Goal: Task Accomplishment & Management: Complete application form

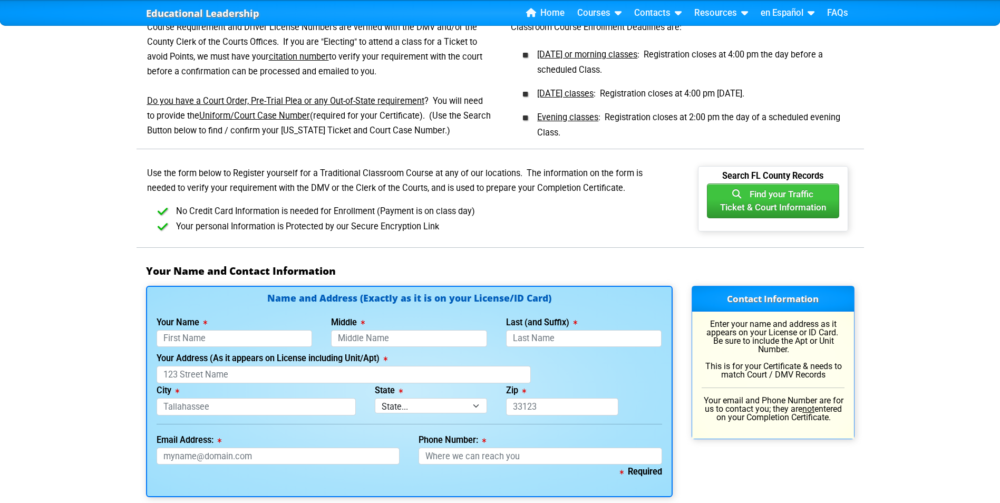
scroll to position [685, 0]
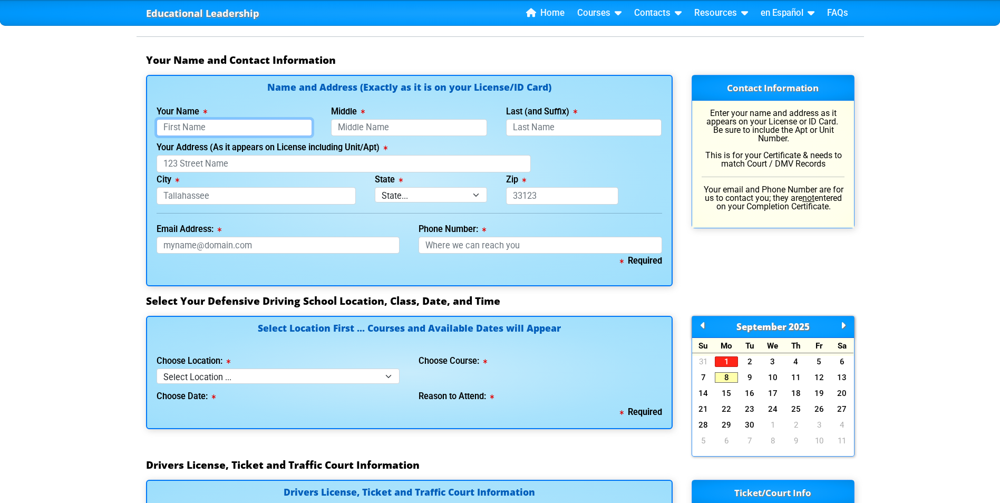
click at [284, 126] on input "Your Name" at bounding box center [235, 127] width 156 height 17
type input "[PERSON_NAME]"
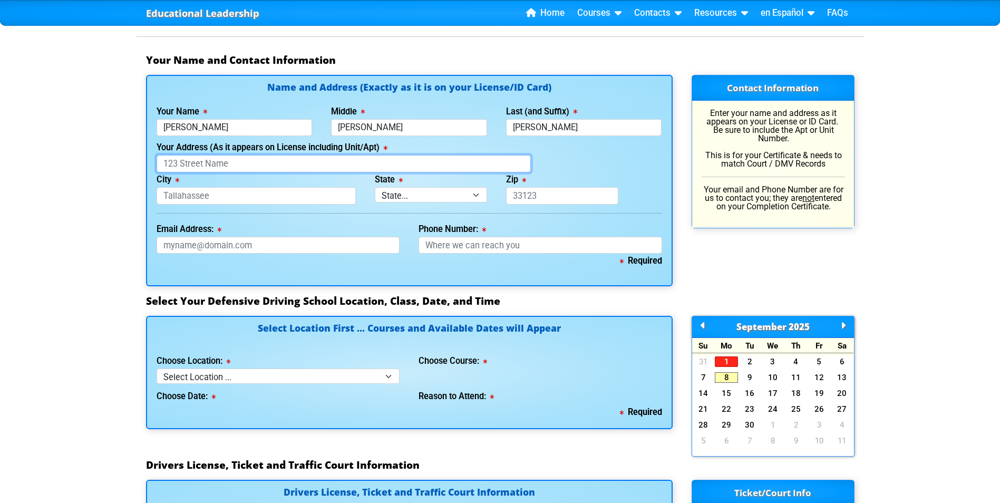
type input "[STREET_ADDRESS][PERSON_NAME][PERSON_NAME]"
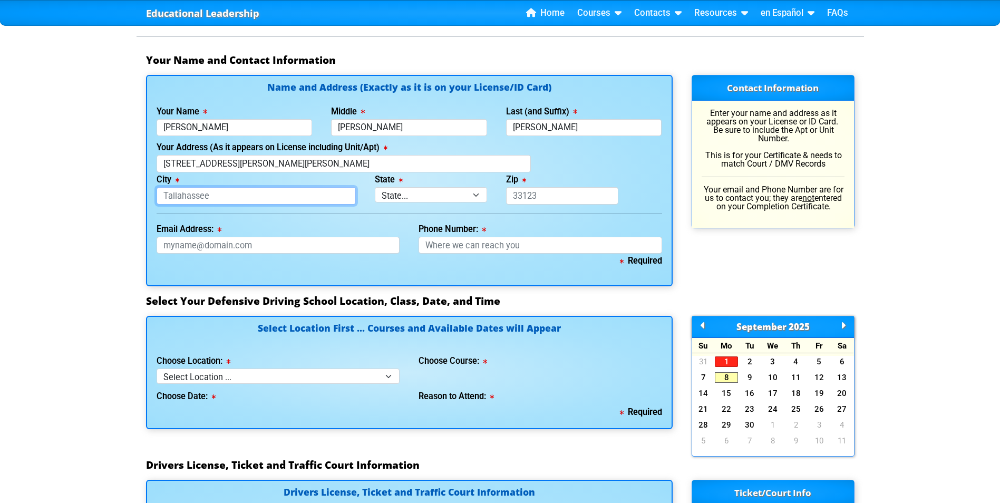
type input "Riverview"
type input "33578"
type input "[EMAIL_ADDRESS][DOMAIN_NAME]"
type input "[PHONE_NUMBER]"
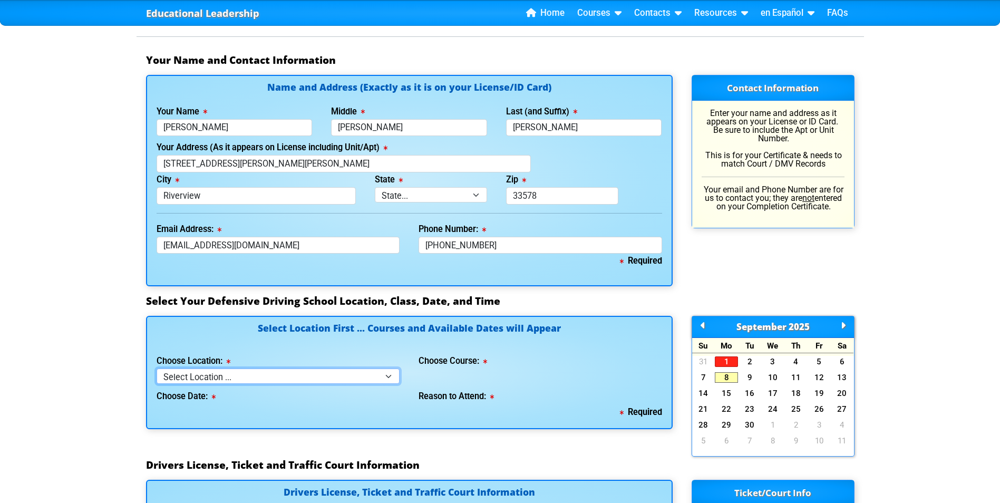
select select "2"
type input "W425012863871"
type input "[DATE]"
type input "AKQMTUE"
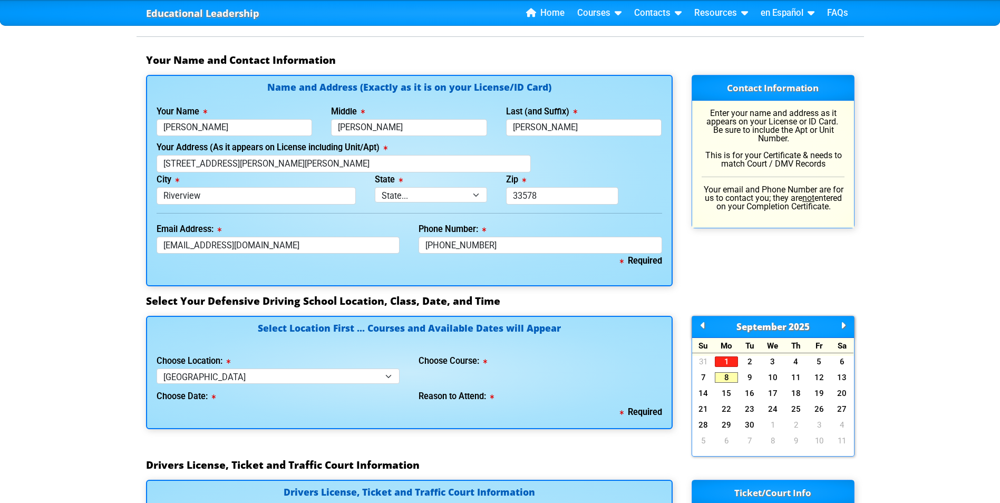
type input "25-CT-000556"
select select
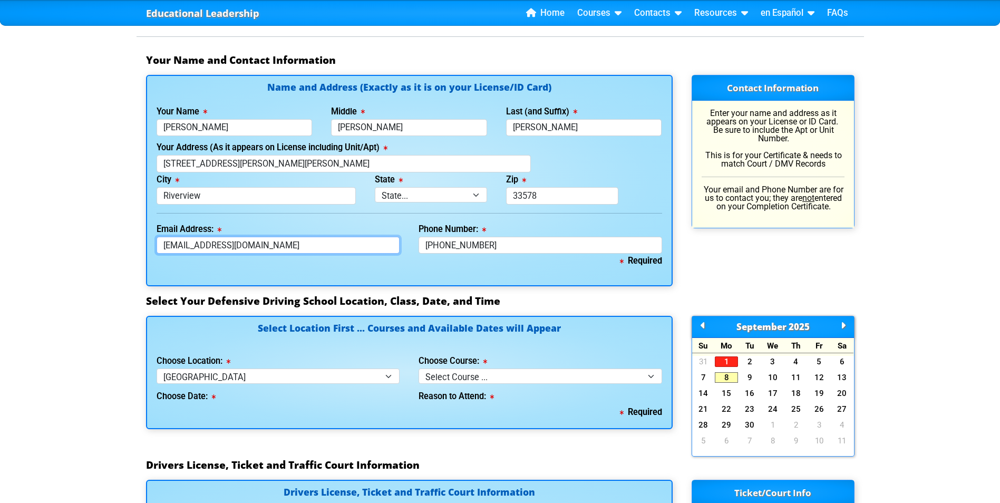
drag, startPoint x: 278, startPoint y: 240, endPoint x: 212, endPoint y: 241, distance: 66.4
click at [212, 241] on input "[EMAIL_ADDRESS][DOMAIN_NAME]" at bounding box center [278, 245] width 243 height 17
type input "[EMAIL_ADDRESS][DOMAIN_NAME]"
drag, startPoint x: 649, startPoint y: 158, endPoint x: 647, endPoint y: 167, distance: 9.2
click at [648, 160] on div "Your Address (As it appears on License including Unit/Apt) [STREET_ADDRESS][PER…" at bounding box center [409, 156] width 524 height 32
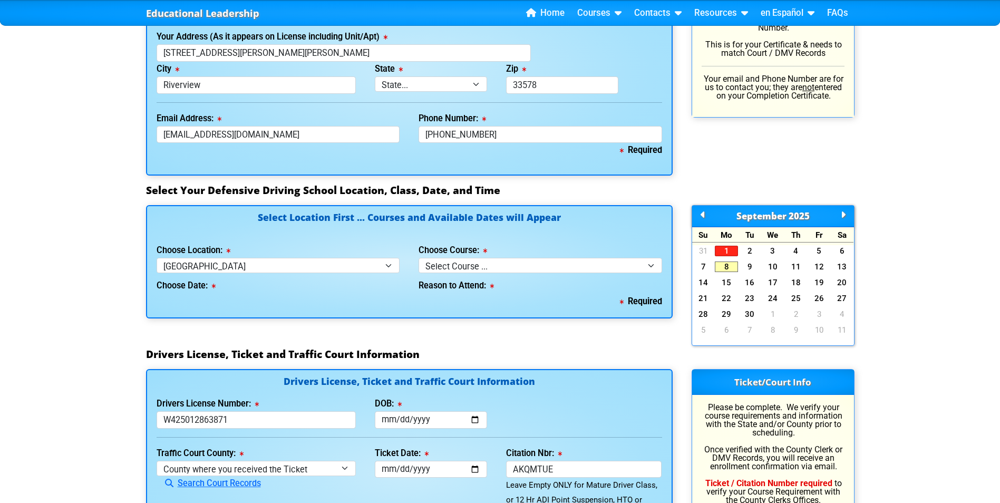
scroll to position [843, 0]
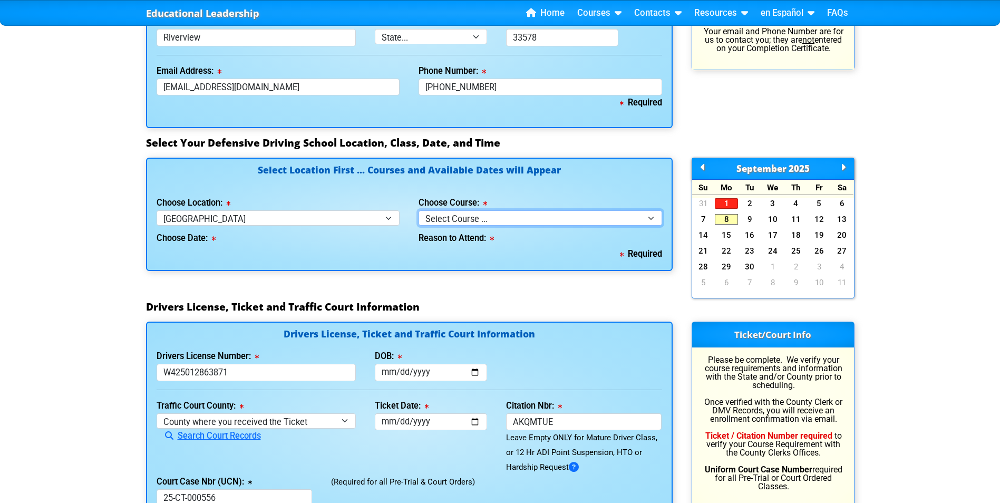
click at [480, 215] on select "Select Course ... 4 Hour BDI Class (Basic Course & TCAC) 4 Hour Under 25 Class …" at bounding box center [539, 217] width 243 height 15
select select "1"
click at [418, 210] on select "Select Course ... 4 Hour BDI Class (Basic Course & TCAC) 4 Hour Under 25 Class …" at bounding box center [539, 217] width 243 height 15
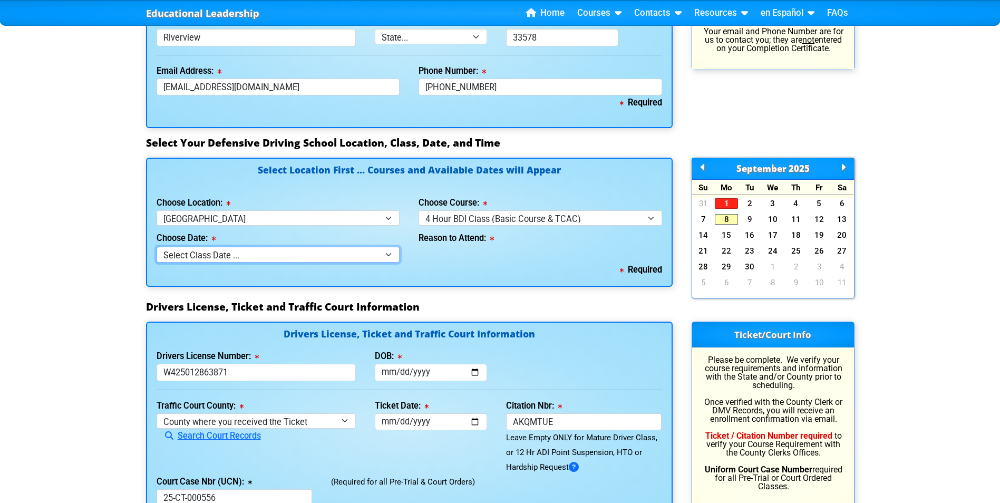
click at [289, 249] on select "Select Class Date ... [DATE] -- (Registration Closed at 5:00pm) [DATE] -- ([DAT…" at bounding box center [278, 254] width 243 height 15
select select "[DATE], 4"
click at [157, 247] on select "Select Class Date ... [DATE] -- (Registration Closed at 5:00pm) [DATE] -- ([DAT…" at bounding box center [278, 254] width 243 height 15
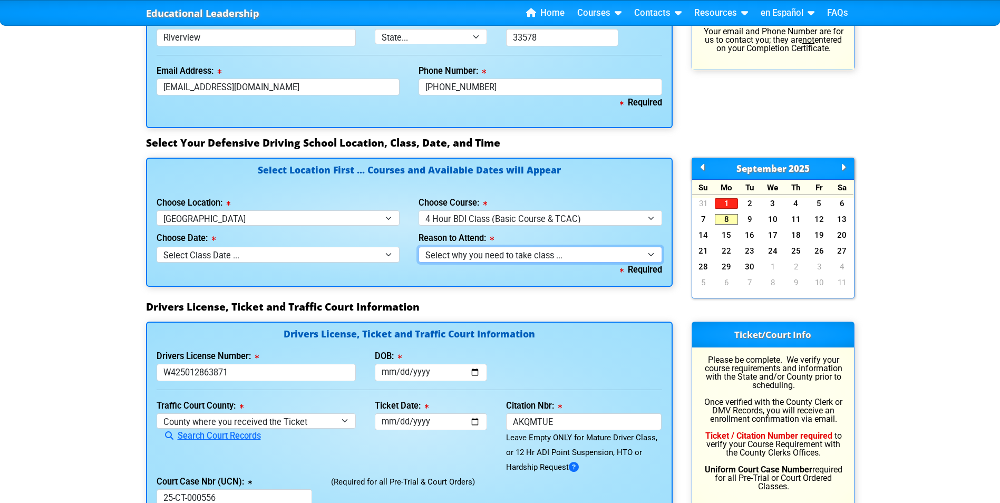
click at [465, 256] on select "Select why you need to take class ... Election for Traffic Ticket (No Points) C…" at bounding box center [539, 254] width 243 height 15
select select "BDI - Court Ordered"
click at [418, 247] on select "Select why you need to take class ... Election for Traffic Ticket (No Points) C…" at bounding box center [539, 254] width 243 height 15
click at [483, 297] on div "Select Location First ... Courses and Available Dates will Appear Choose Locati…" at bounding box center [408, 229] width 545 height 143
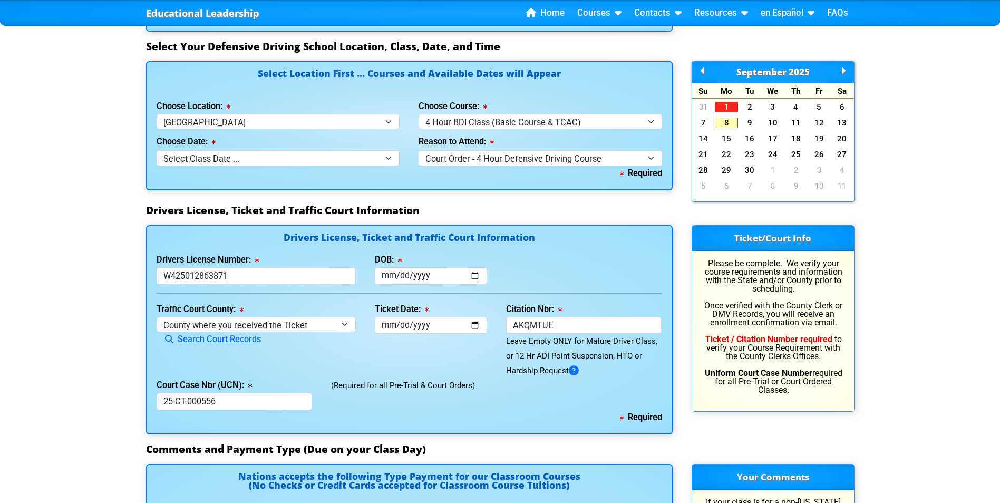
scroll to position [1001, 0]
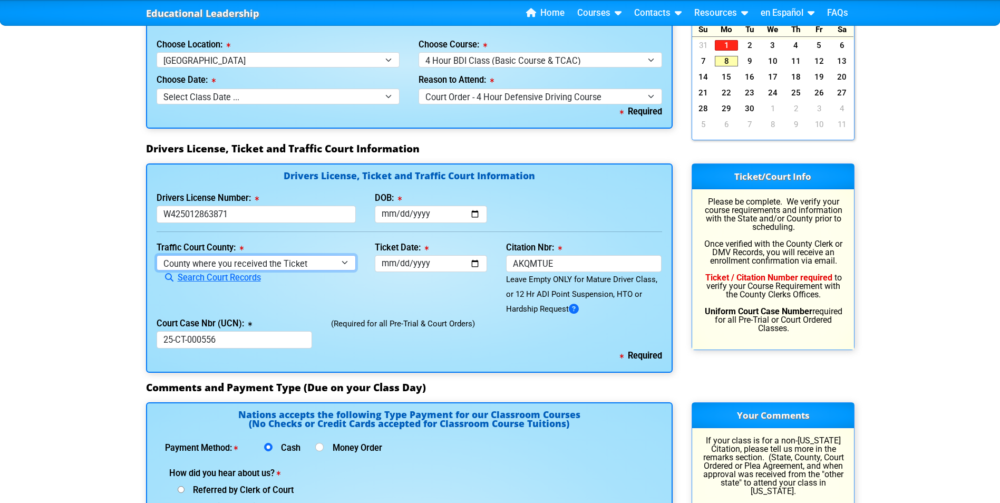
click at [324, 258] on select "County where you received the Ticket Out of State Out of State - [US_STATE] Out…" at bounding box center [257, 262] width 200 height 15
select select "{"countyName":"[GEOGRAPHIC_DATA]","state":"[US_STATE]","uniqueId":"8517cbb9-d23…"
click at [157, 255] on select "County where you received the Ticket Out of State Out of State - [US_STATE] Out…" at bounding box center [257, 262] width 200 height 15
click at [425, 295] on div "Ticket Date: [DATE]" at bounding box center [430, 278] width 131 height 76
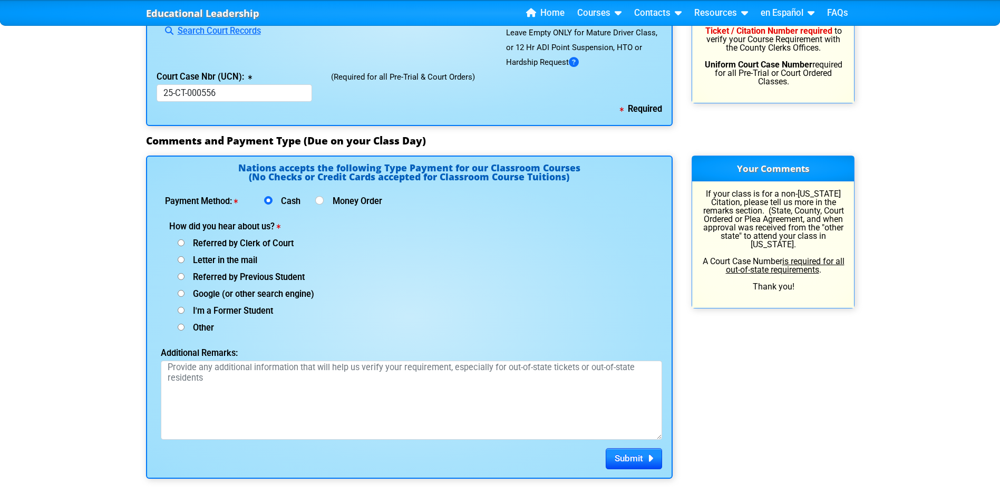
scroll to position [1265, 0]
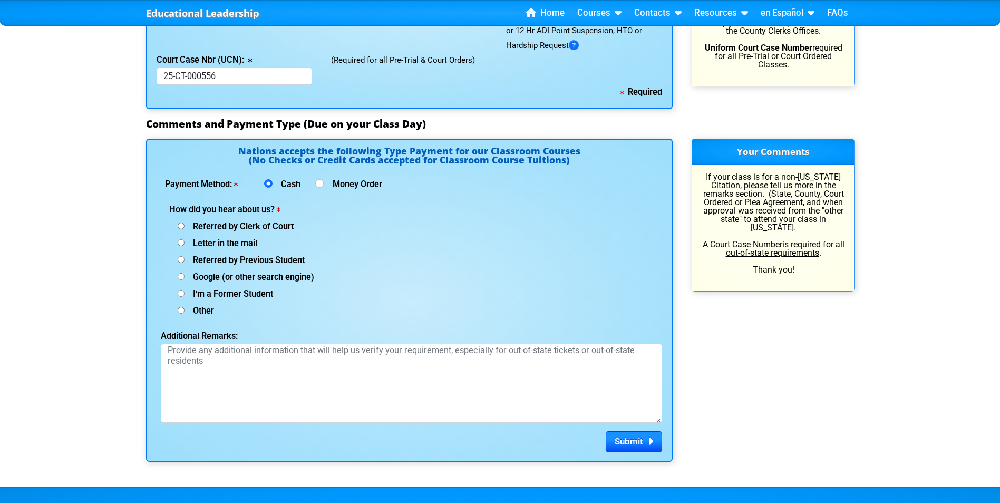
click at [260, 228] on span "Referred by Clerk of Court" at bounding box center [238, 226] width 109 height 10
click at [184, 228] on input "Referred by Clerk of Court" at bounding box center [181, 225] width 7 height 7
radio input "true"
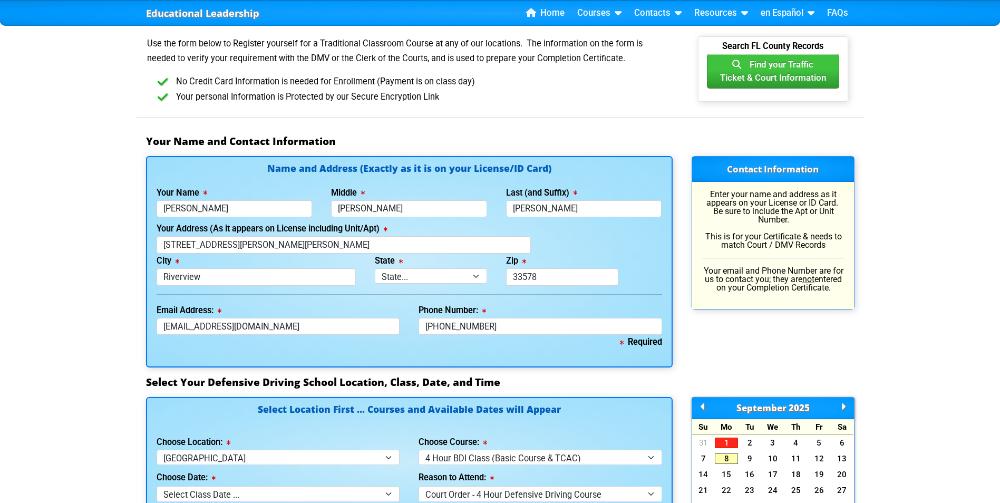
scroll to position [580, 0]
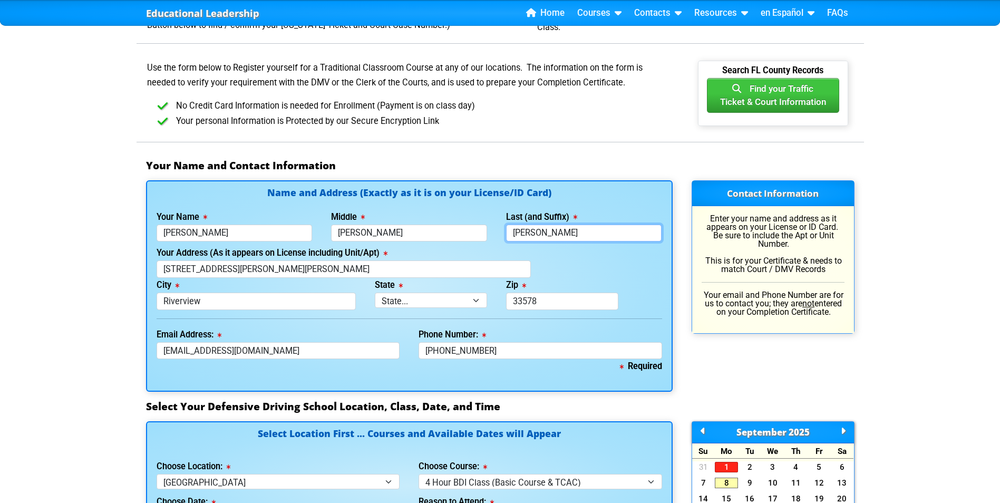
click at [558, 227] on input "[PERSON_NAME]" at bounding box center [584, 232] width 156 height 17
type input "[PERSON_NAME] 2nd"
click at [605, 210] on div "Last (and Suffix) [PERSON_NAME] 2nd" at bounding box center [583, 226] width 175 height 32
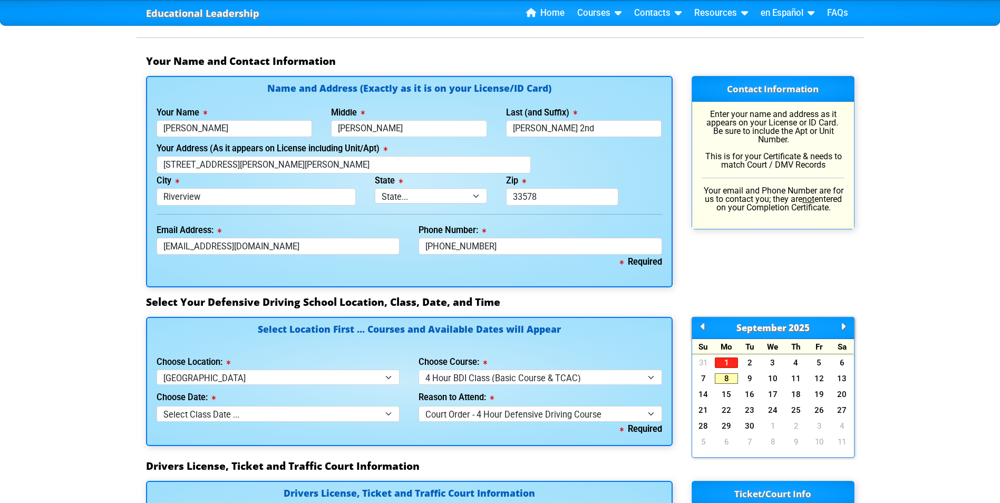
scroll to position [685, 0]
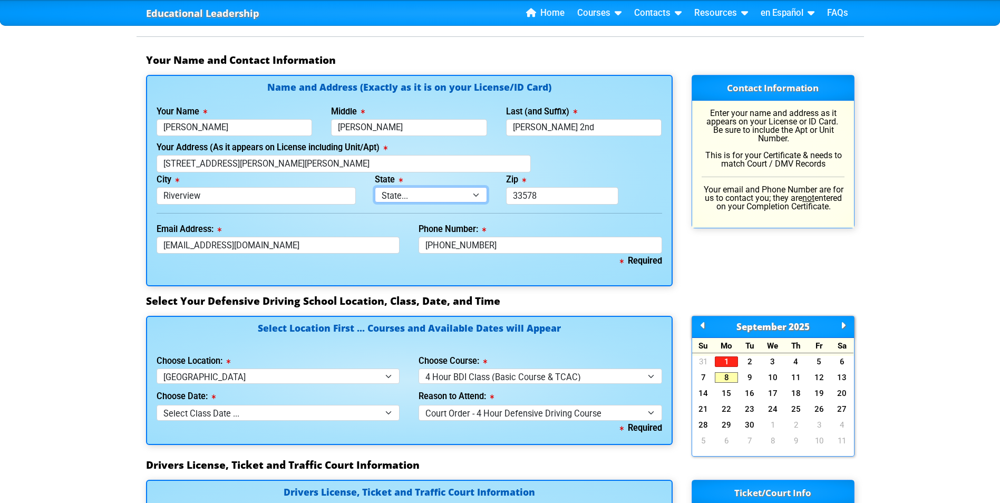
click at [467, 198] on select "State... FL AK AL AR AZ CA CO CT DE GA HI IA ID IL IN KS [GEOGRAPHIC_DATA] LA M…" at bounding box center [431, 194] width 112 height 15
select select "{"fullName":"[US_STATE]","abbreviation":"FL","uniqueId":"1d559909-6cf0-4a4d-848…"
click at [375, 187] on select "State... FL AK AL AR AZ CA CO CT DE GA HI IA ID IL IN KS [GEOGRAPHIC_DATA] LA M…" at bounding box center [431, 194] width 112 height 15
drag, startPoint x: 518, startPoint y: 249, endPoint x: 354, endPoint y: 214, distance: 167.5
click at [344, 214] on div "Name and Address (Exactly as it is on your License/ID Card) Your Name [PERSON_N…" at bounding box center [409, 180] width 526 height 211
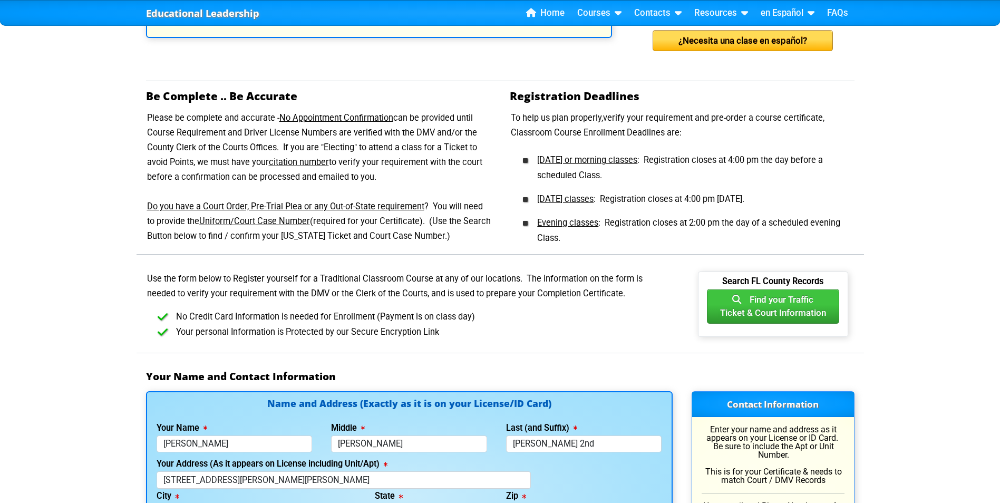
scroll to position [738, 0]
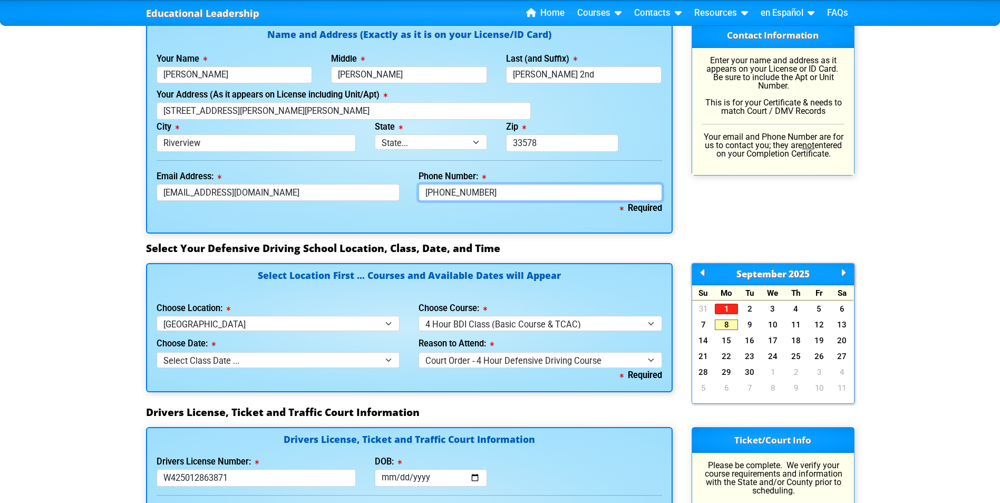
drag, startPoint x: 490, startPoint y: 192, endPoint x: 415, endPoint y: 182, distance: 75.6
click at [415, 182] on div "Phone Number: [PHONE_NUMBER]" at bounding box center [540, 185] width 262 height 32
click at [510, 197] on input "[PHONE_NUMBER]" at bounding box center [539, 192] width 243 height 17
click at [506, 196] on input "[PHONE_NUMBER]" at bounding box center [539, 192] width 243 height 17
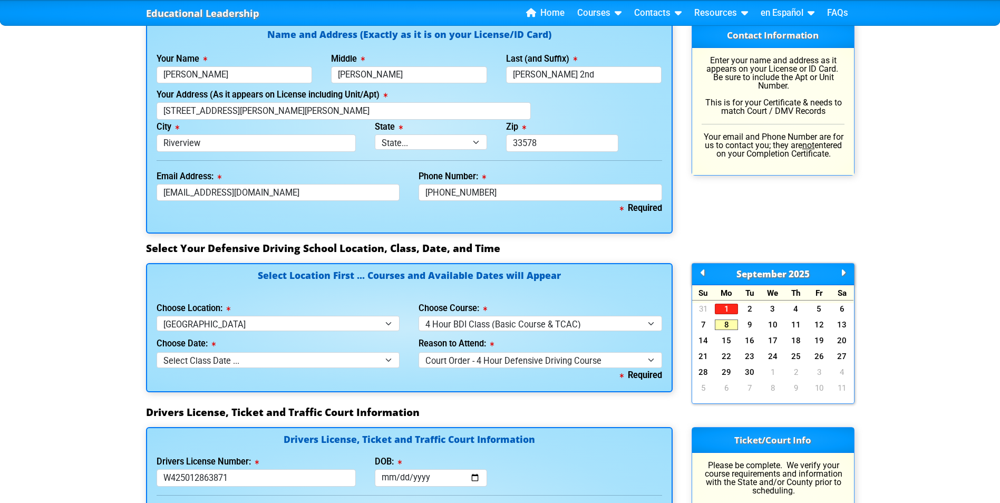
click at [643, 227] on div "Name and Address (Exactly as it is on your License/ID Card) Your Name [PERSON_N…" at bounding box center [409, 127] width 526 height 211
click at [549, 190] on input "[PHONE_NUMBER]" at bounding box center [539, 192] width 243 height 17
type input "8"
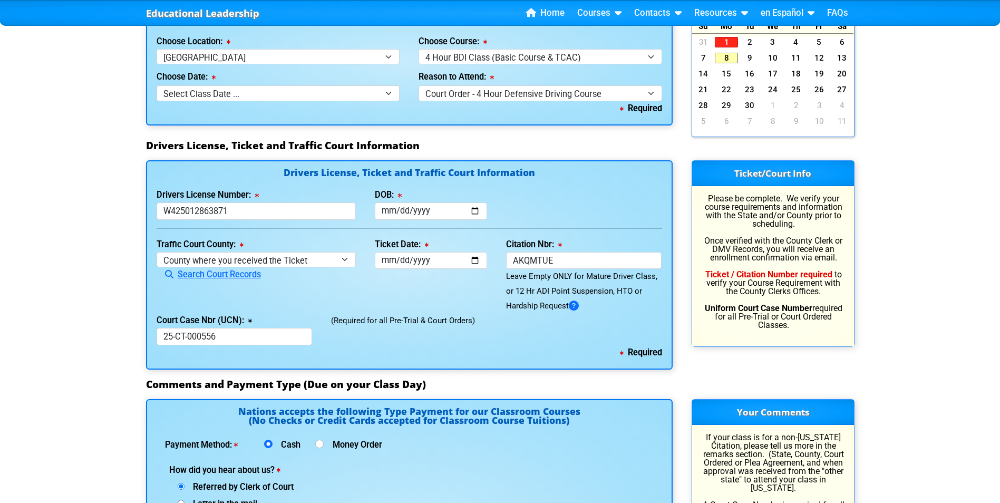
scroll to position [756, 0]
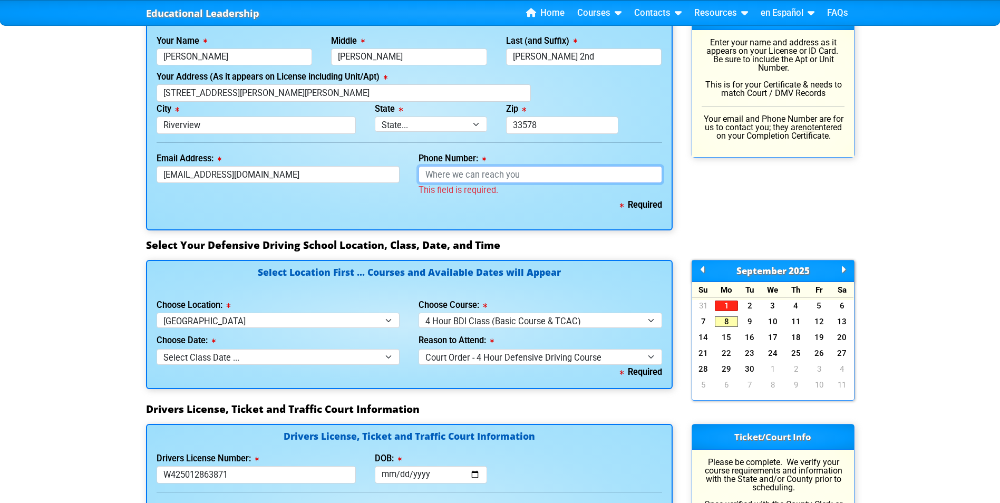
click at [529, 179] on input "Phone Number:" at bounding box center [539, 174] width 243 height 17
type input "d"
type input "df"
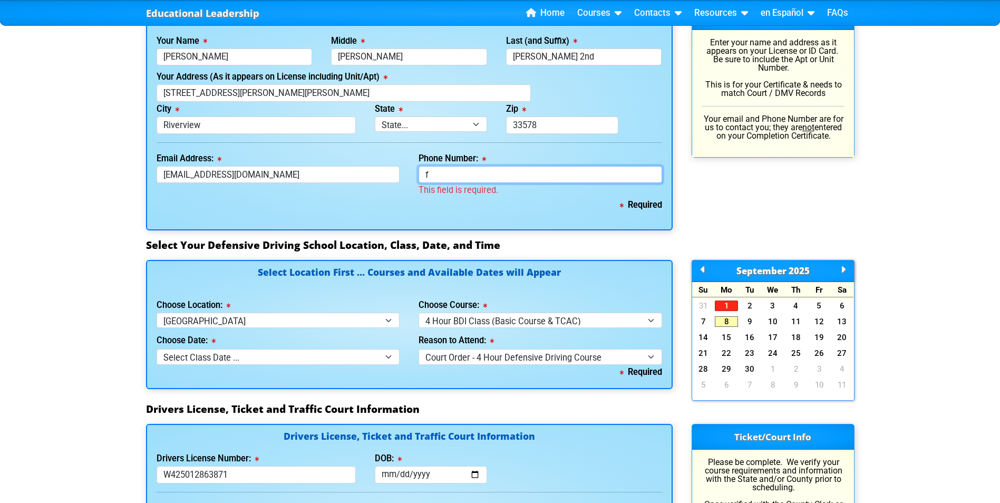
type input "fg"
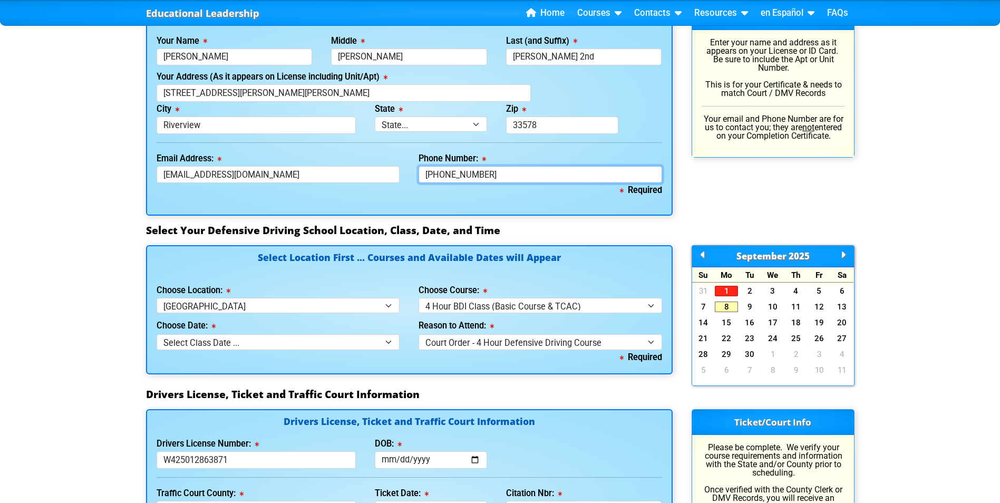
type input "[PHONE_NUMBER]"
click at [555, 194] on div "Required" at bounding box center [409, 194] width 505 height 23
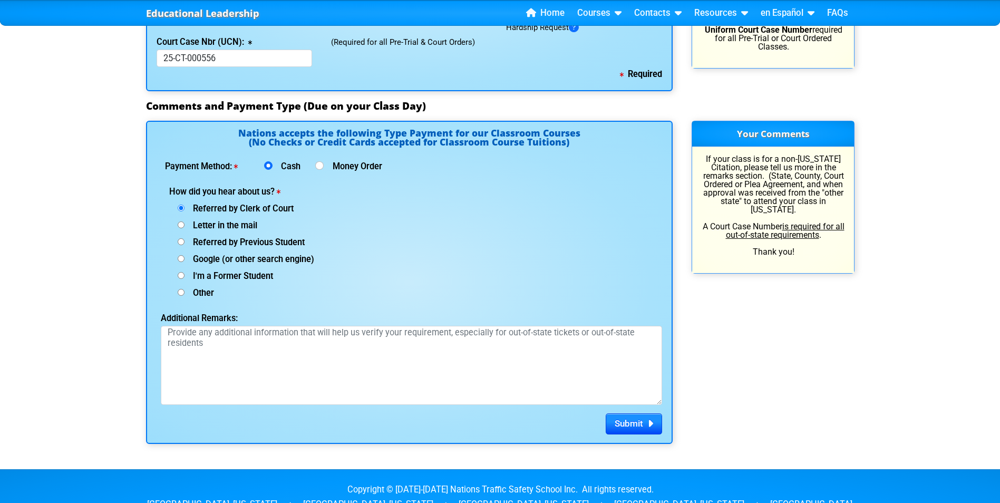
scroll to position [1335, 0]
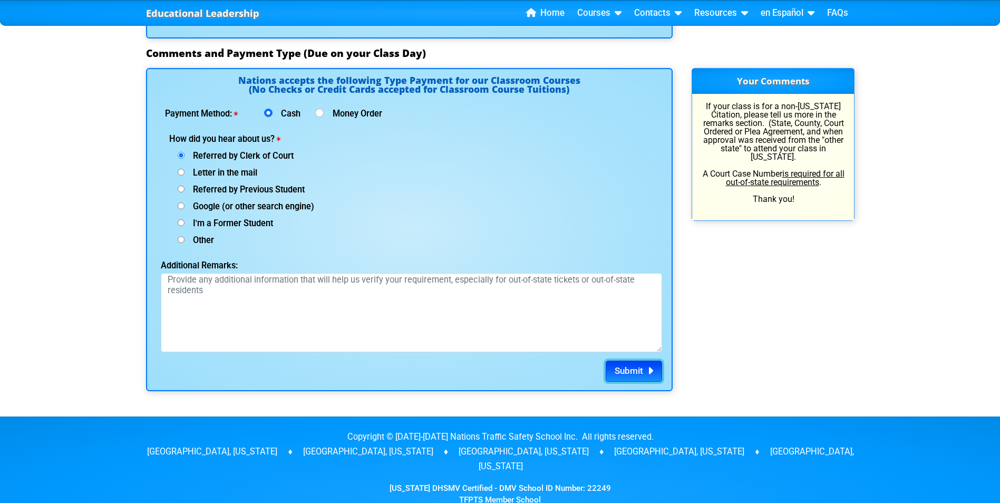
click at [615, 370] on span "Submit" at bounding box center [628, 370] width 28 height 11
